Goal: Task Accomplishment & Management: Use online tool/utility

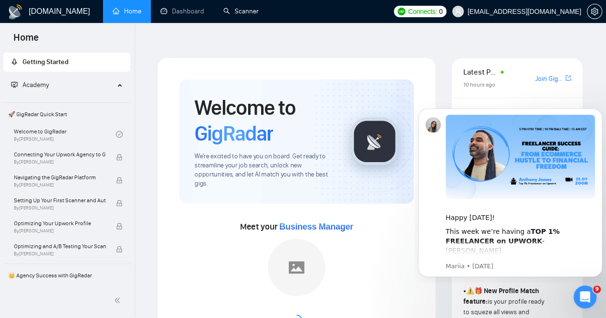
drag, startPoint x: 247, startPoint y: 13, endPoint x: 350, endPoint y: 36, distance: 105.0
click at [247, 13] on link "Scanner" at bounding box center [240, 11] width 35 height 8
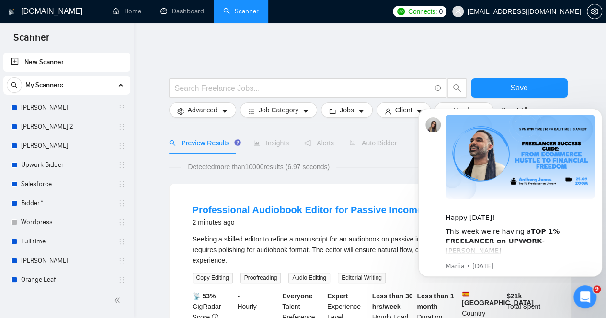
click at [584, 286] on div "Open Intercom Messenger" at bounding box center [583, 296] width 32 height 32
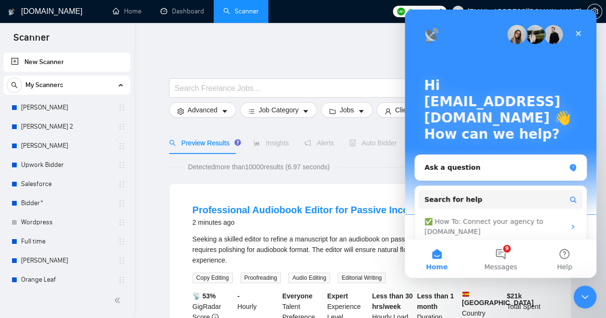
drag, startPoint x: 40, startPoint y: 162, endPoint x: 200, endPoint y: 164, distance: 159.9
click at [40, 162] on link "Upwork Bidder" at bounding box center [66, 165] width 91 height 19
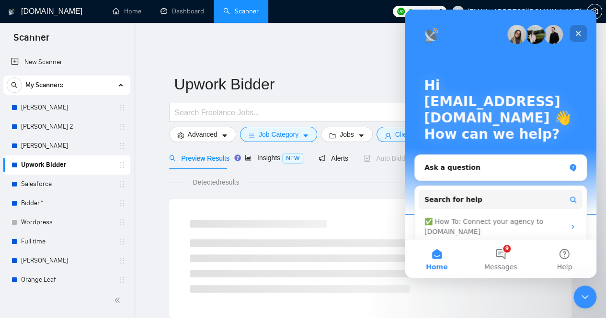
click at [578, 34] on icon "Close" at bounding box center [577, 33] width 5 height 5
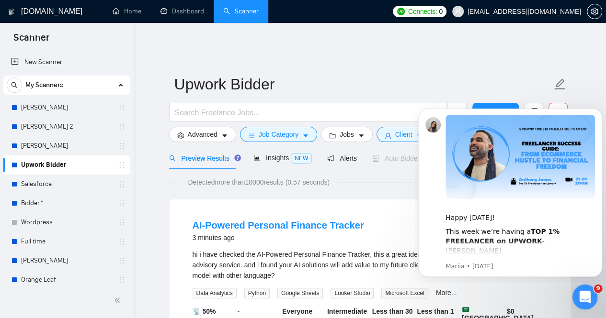
click at [581, 292] on icon "Open Intercom Messenger" at bounding box center [583, 296] width 16 height 16
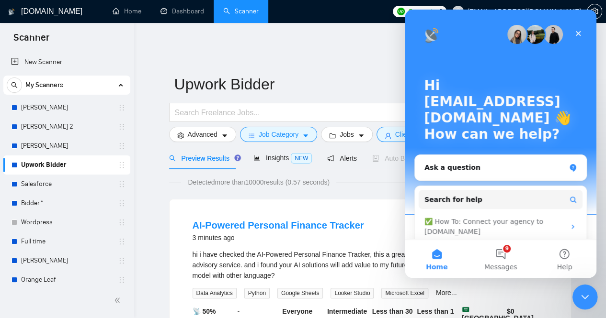
click at [588, 295] on icon "Close Intercom Messenger" at bounding box center [582, 295] width 11 height 11
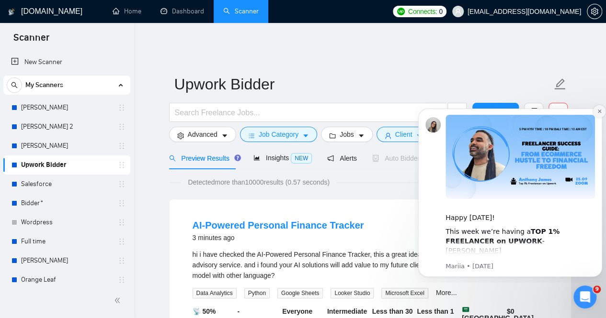
click at [598, 112] on icon "Dismiss notification" at bounding box center [598, 111] width 3 height 3
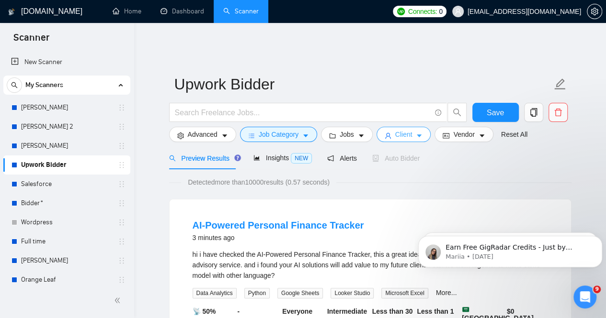
click at [407, 131] on span "Client" at bounding box center [403, 134] width 17 height 11
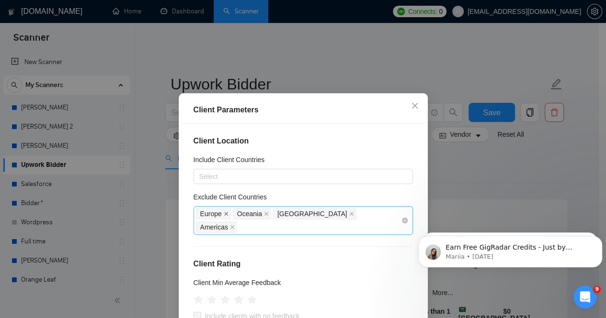
click at [224, 213] on icon "close" at bounding box center [226, 214] width 5 height 5
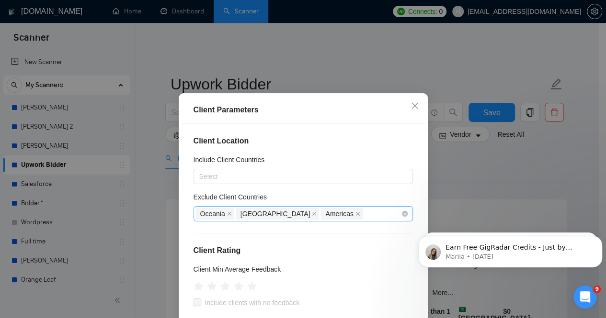
click at [221, 214] on span "Oceania" at bounding box center [215, 213] width 38 height 11
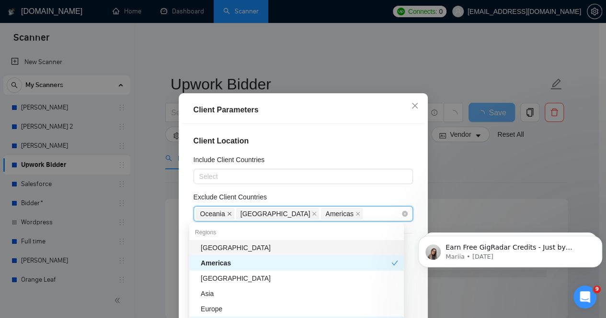
click at [227, 214] on icon "close" at bounding box center [229, 214] width 5 height 5
click at [272, 215] on icon "close" at bounding box center [274, 214] width 4 height 4
click at [230, 213] on icon "close" at bounding box center [232, 214] width 5 height 5
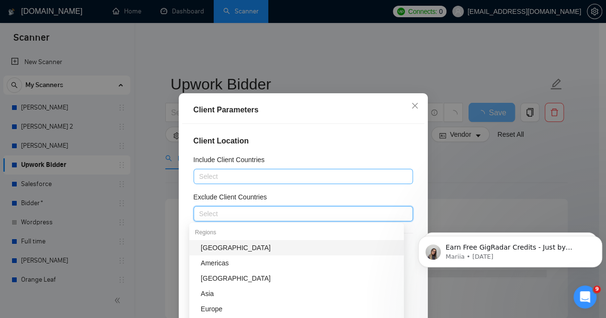
click at [227, 178] on div at bounding box center [298, 176] width 205 height 11
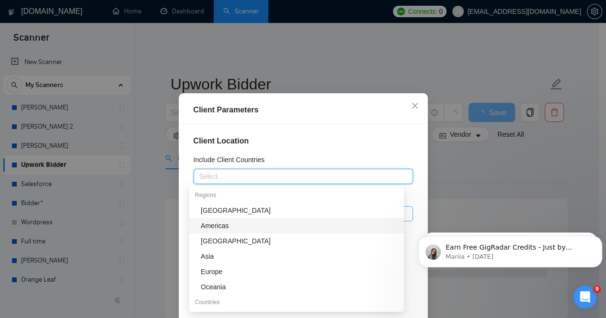
click at [224, 225] on div "Americas" at bounding box center [299, 226] width 197 height 11
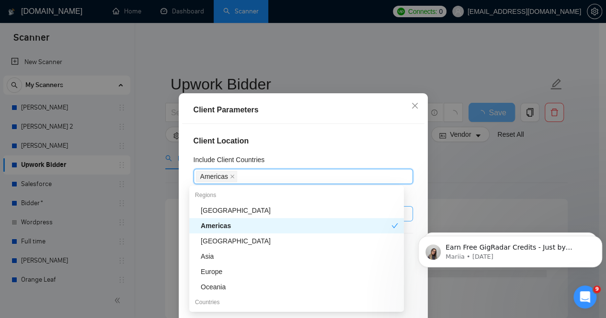
click at [340, 224] on div "Americas" at bounding box center [296, 226] width 191 height 11
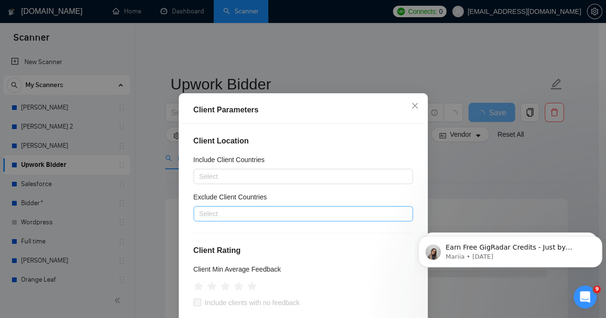
click at [314, 135] on div "Client Location Include Client Countries Select Exclude Client Countries Select…" at bounding box center [303, 235] width 242 height 223
click at [235, 216] on div at bounding box center [298, 213] width 205 height 11
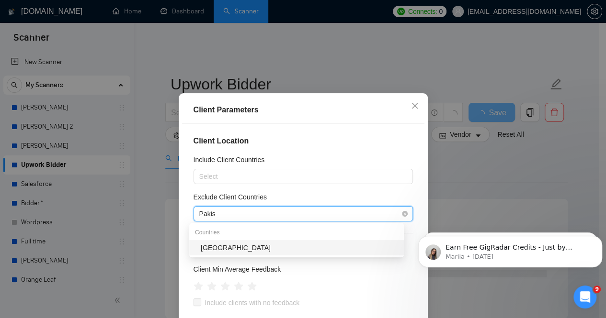
type input "Pakis"
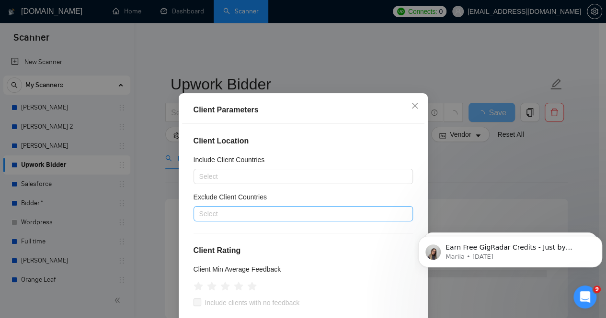
click at [238, 216] on div at bounding box center [298, 213] width 205 height 11
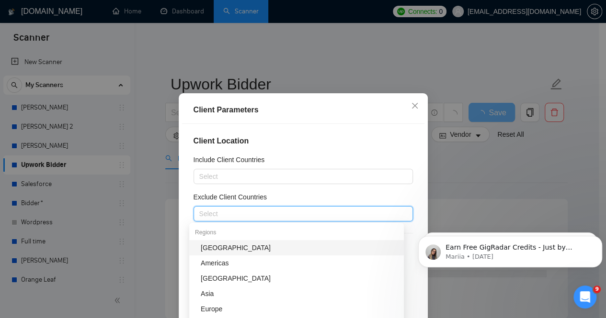
type input "{"
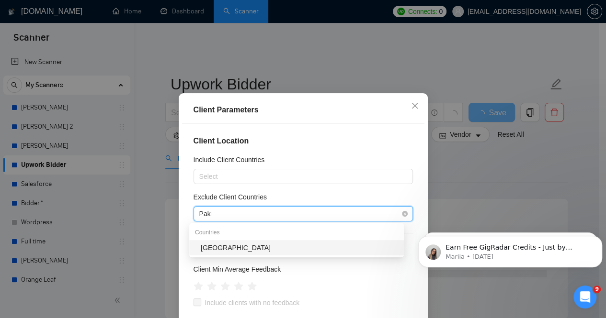
type input "Pakis"
click at [237, 246] on div "[GEOGRAPHIC_DATA]" at bounding box center [299, 248] width 197 height 11
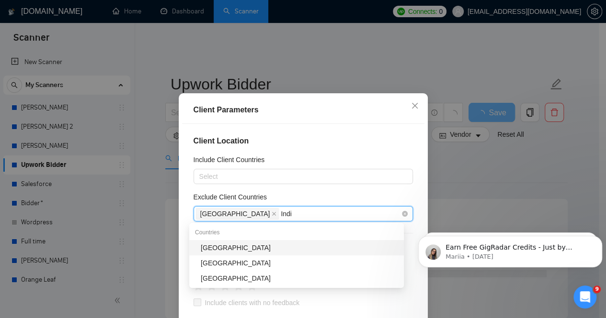
type input "[GEOGRAPHIC_DATA]"
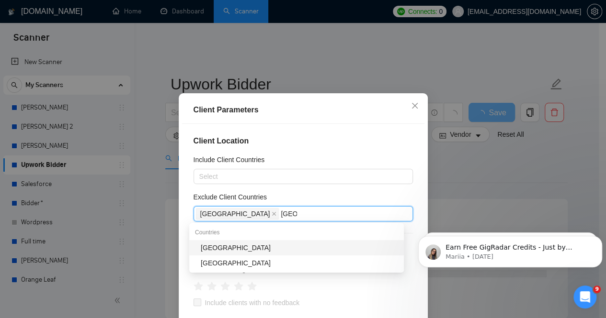
click at [233, 244] on div "[GEOGRAPHIC_DATA]" at bounding box center [299, 248] width 197 height 11
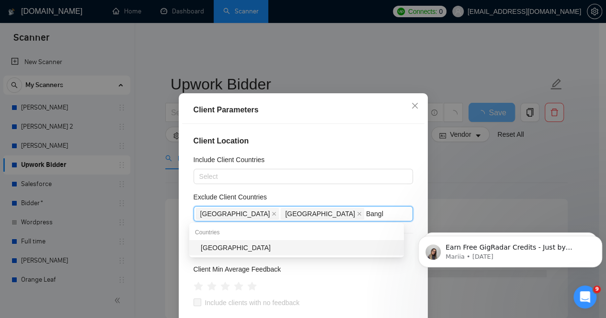
type input "Bangla"
click at [229, 249] on div "[GEOGRAPHIC_DATA]" at bounding box center [299, 248] width 197 height 11
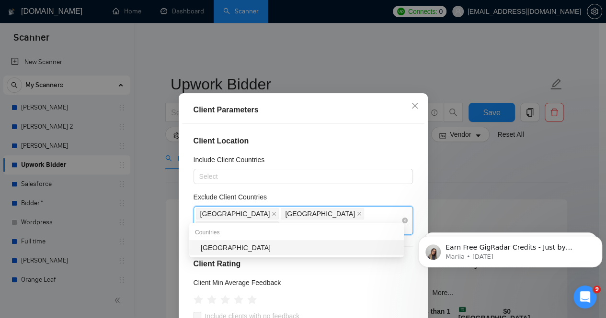
type input "phi"
drag, startPoint x: 216, startPoint y: 249, endPoint x: 17, endPoint y: 26, distance: 299.0
click at [216, 249] on div "[GEOGRAPHIC_DATA]" at bounding box center [299, 248] width 197 height 11
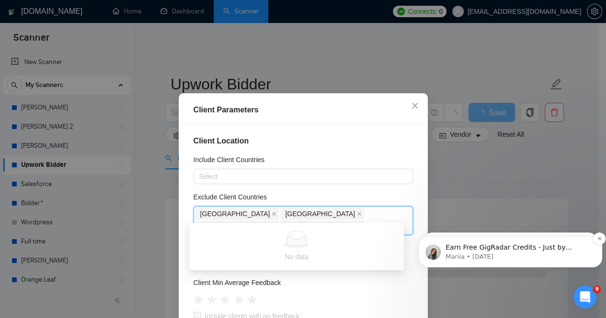
type input "afr"
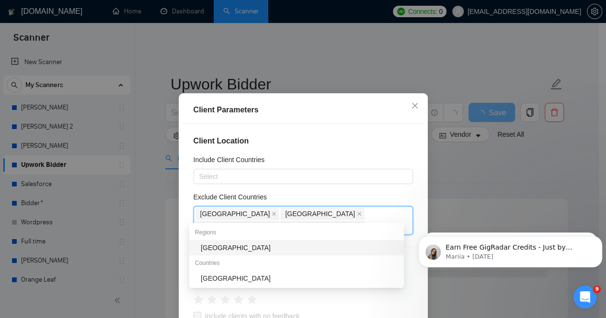
click at [265, 246] on div "[GEOGRAPHIC_DATA]" at bounding box center [299, 248] width 197 height 11
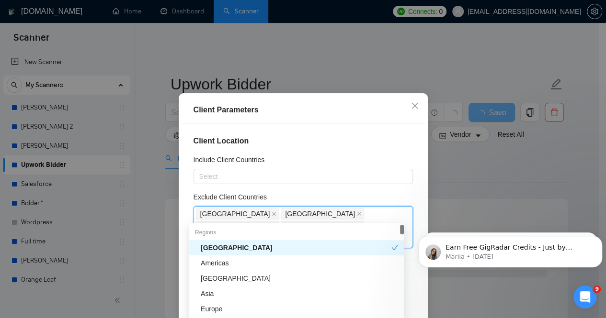
click at [357, 142] on h4 "Client Location" at bounding box center [302, 140] width 219 height 11
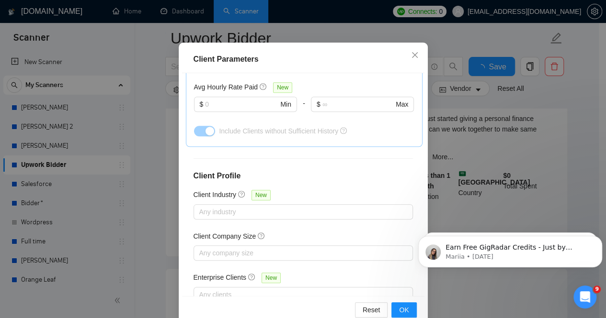
scroll to position [70, 0]
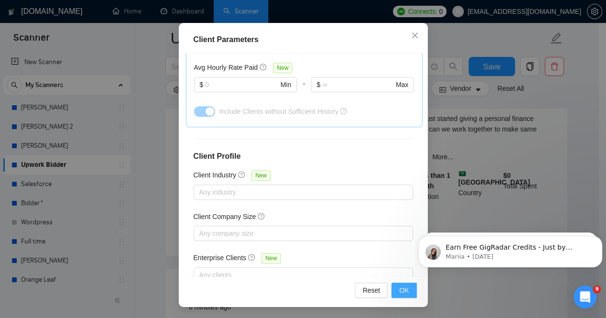
click at [403, 289] on span "OK" at bounding box center [404, 290] width 10 height 11
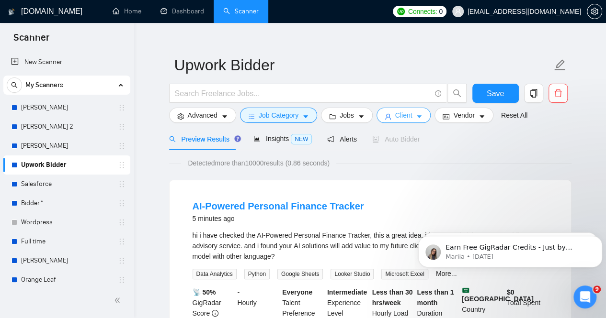
scroll to position [0, 0]
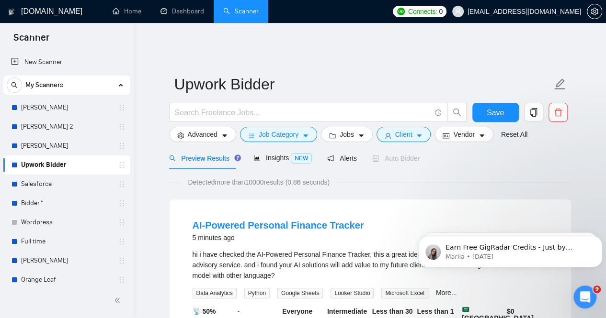
click at [503, 180] on div "Detected more than 10000 results (0.86 seconds)" at bounding box center [370, 182] width 402 height 11
